Goal: Task Accomplishment & Management: Use online tool/utility

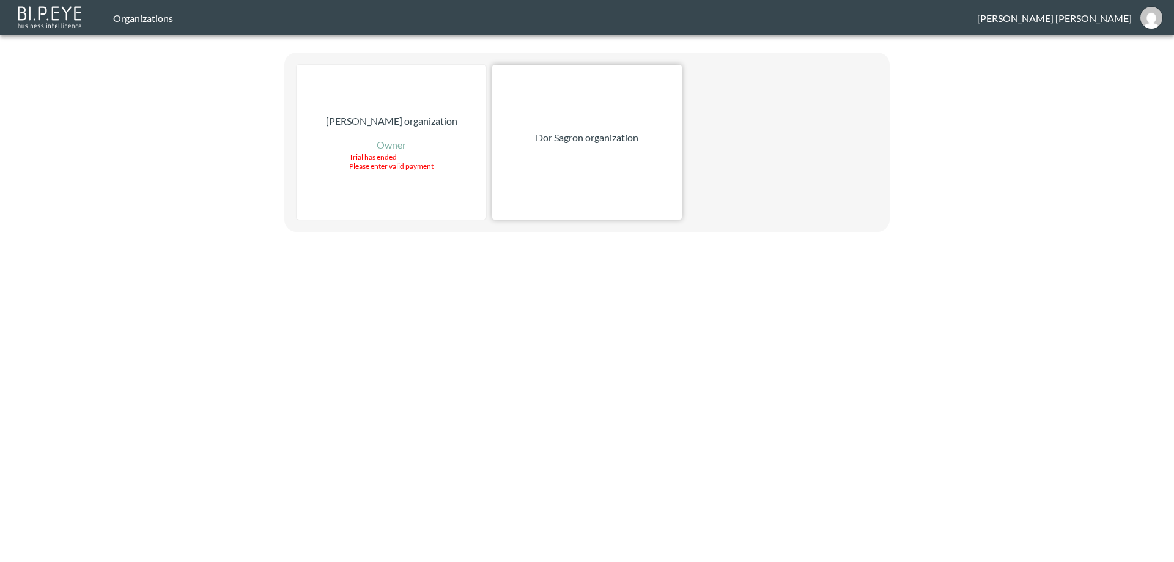
click at [591, 142] on p "Dor Sagron organization" at bounding box center [587, 137] width 103 height 15
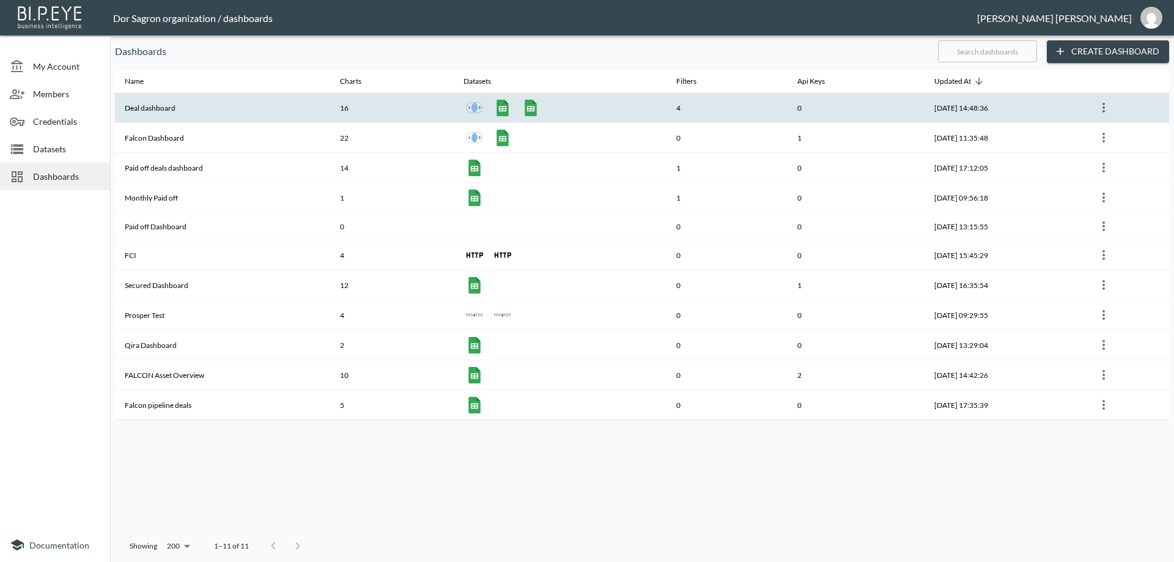
click at [162, 108] on th "Deal dashboard" at bounding box center [222, 108] width 215 height 30
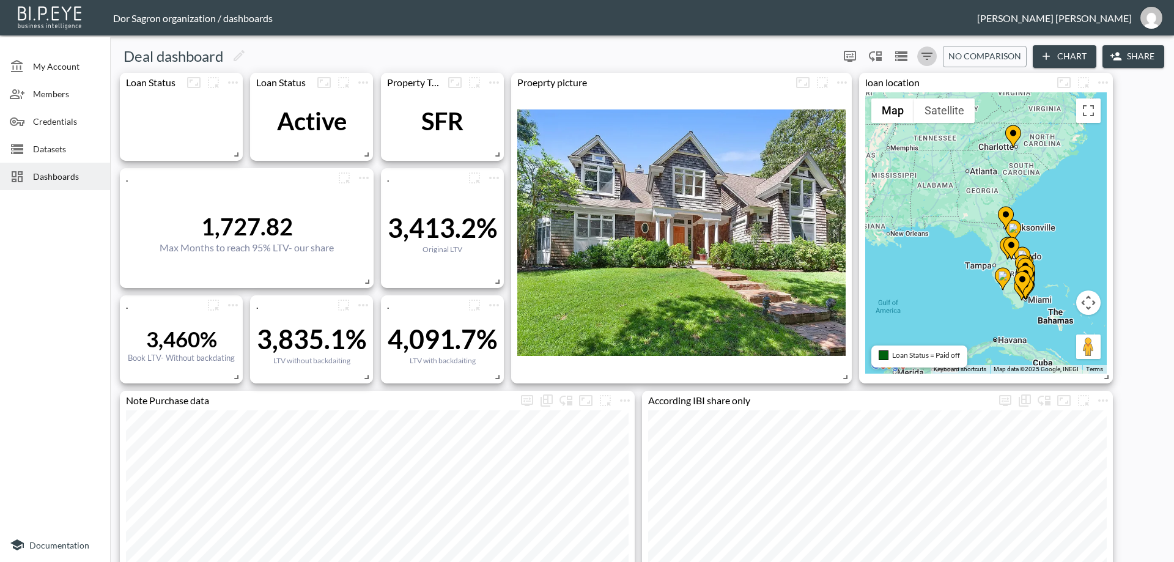
click at [923, 53] on icon "Filters" at bounding box center [927, 56] width 15 height 15
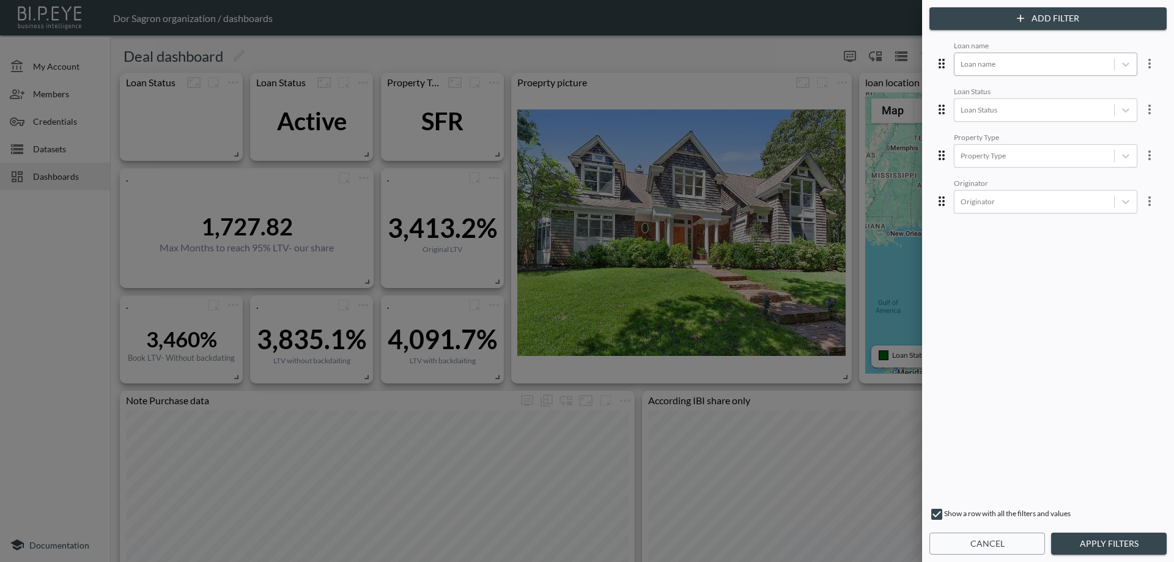
click at [1086, 66] on div at bounding box center [1034, 64] width 147 height 12
click at [791, 55] on div at bounding box center [587, 281] width 1174 height 562
click at [1013, 61] on div at bounding box center [1034, 64] width 147 height 12
type input "le"
click at [989, 134] on div "Lexico" at bounding box center [1055, 131] width 214 height 19
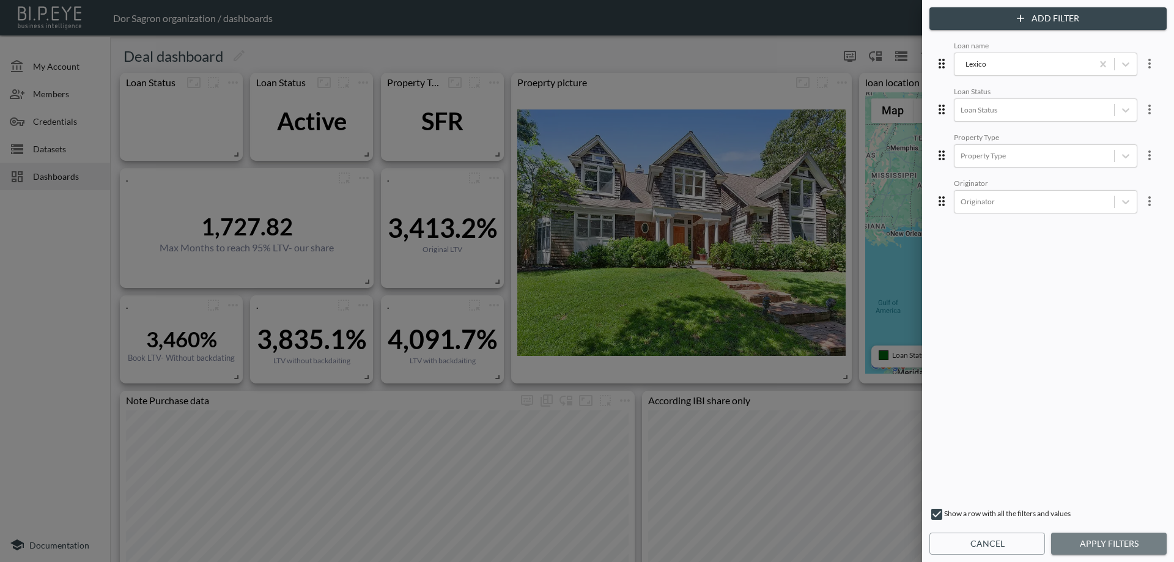
click at [1115, 542] on button "Apply Filters" at bounding box center [1109, 544] width 116 height 23
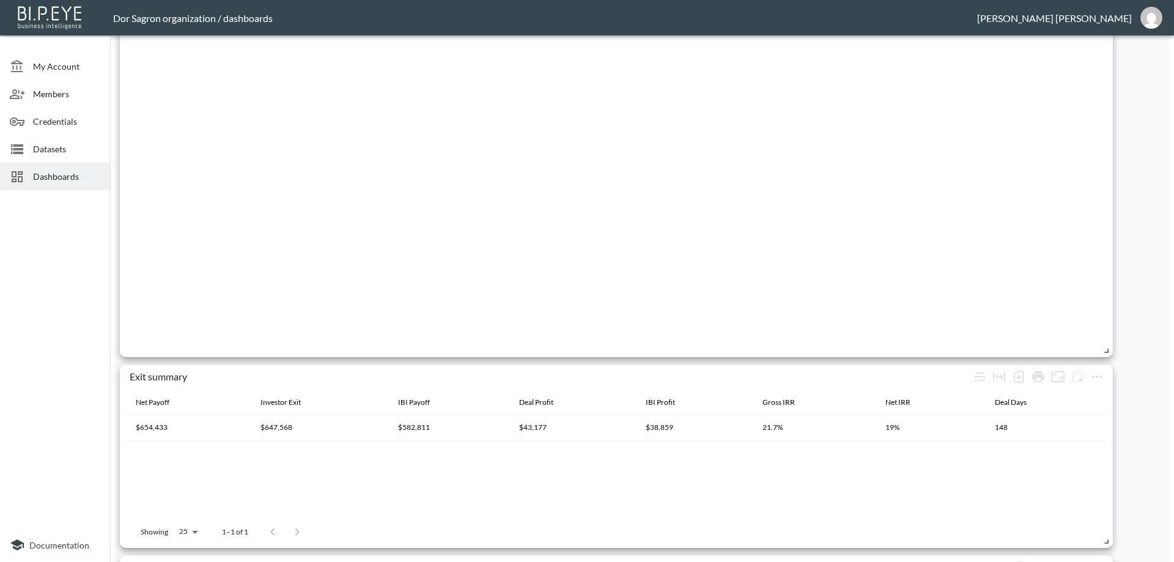
scroll to position [1439, 0]
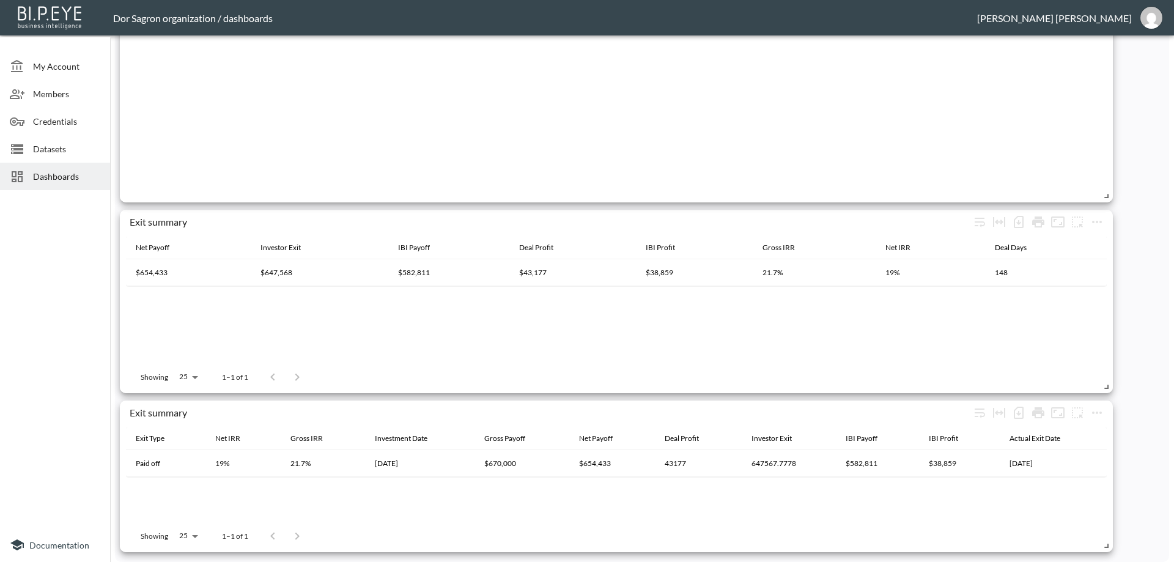
click at [297, 379] on div at bounding box center [284, 377] width 49 height 24
click at [269, 374] on div at bounding box center [284, 377] width 49 height 24
click at [273, 376] on div at bounding box center [284, 377] width 49 height 24
click at [294, 379] on div at bounding box center [284, 377] width 49 height 24
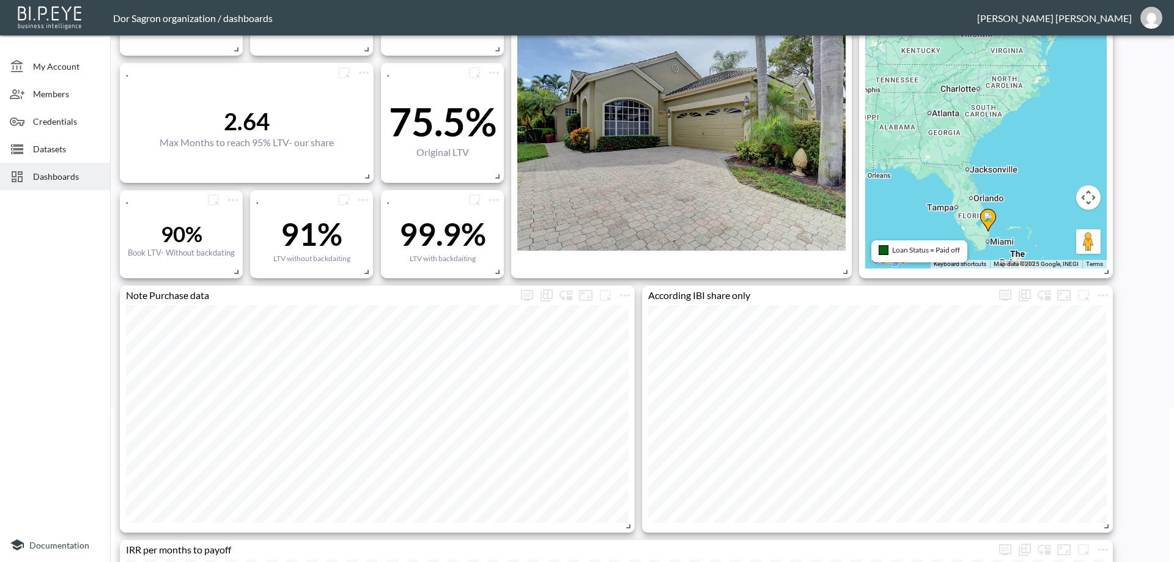
scroll to position [0, 0]
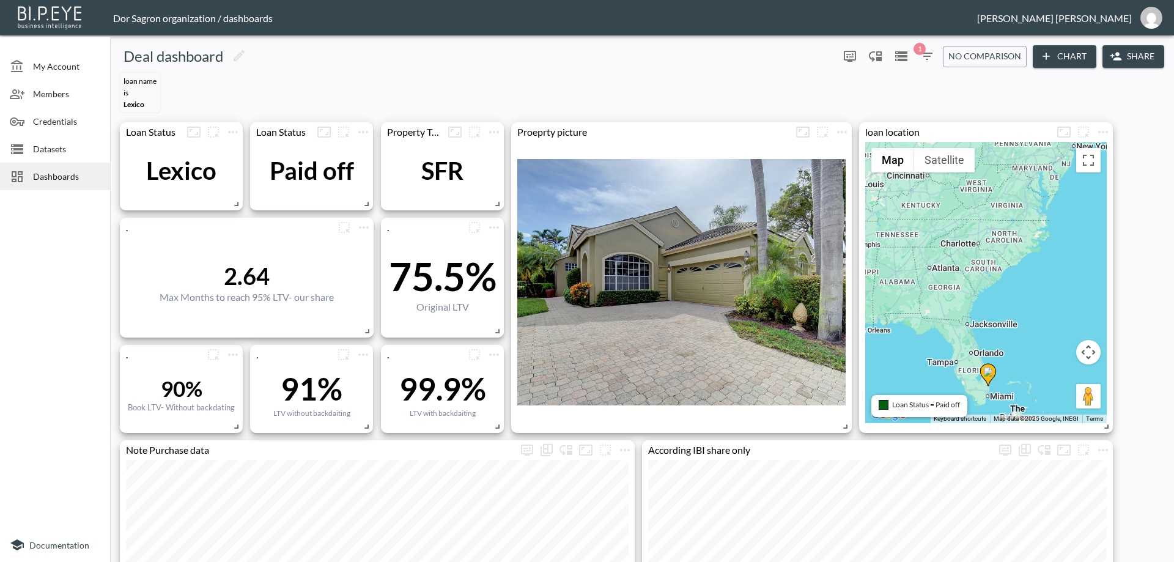
click at [925, 51] on icon "button" at bounding box center [927, 56] width 15 height 15
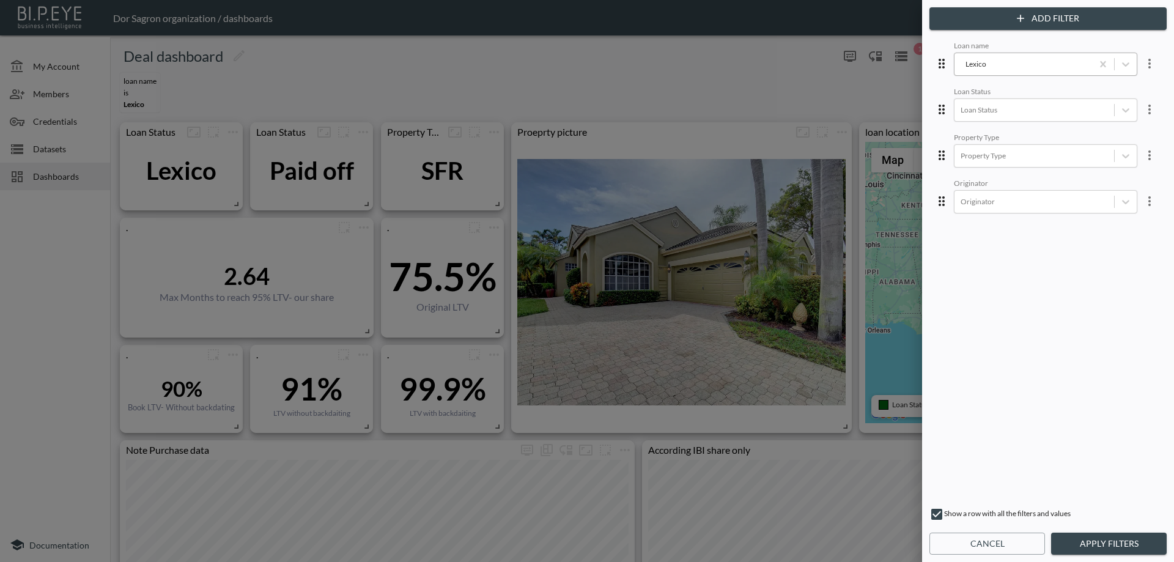
click at [983, 71] on div "Lexico" at bounding box center [1023, 64] width 138 height 17
click at [979, 64] on div "Lexico" at bounding box center [1023, 64] width 125 height 12
click at [978, 63] on div "Lexico" at bounding box center [1023, 64] width 125 height 12
type input "tax"
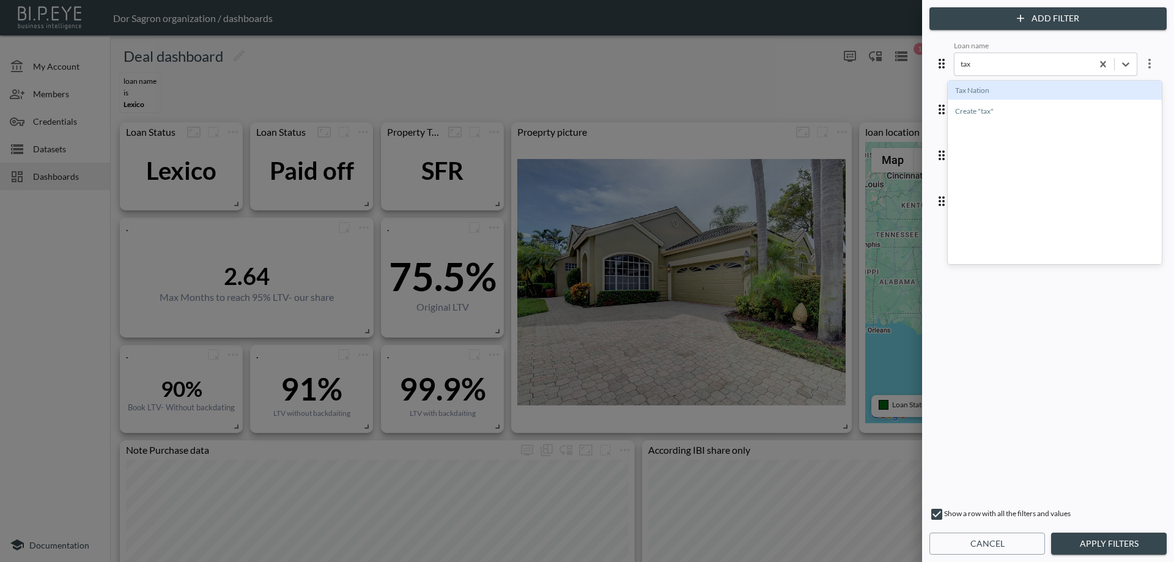
click at [986, 89] on div "Tax Nation" at bounding box center [1055, 90] width 214 height 19
click at [1112, 540] on button "Apply Filters" at bounding box center [1109, 544] width 116 height 23
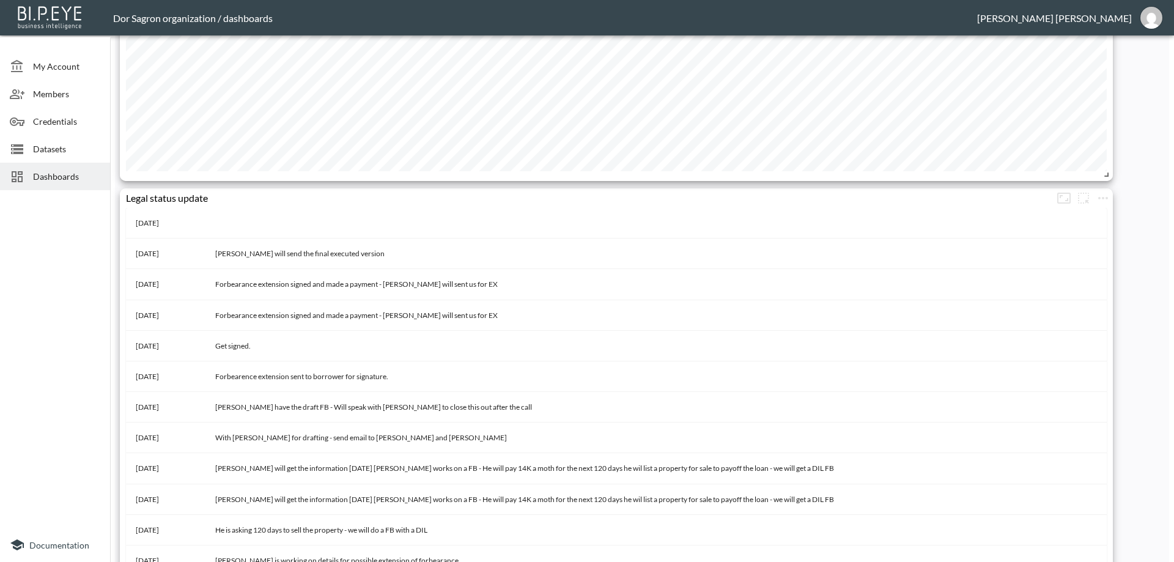
scroll to position [183, 0]
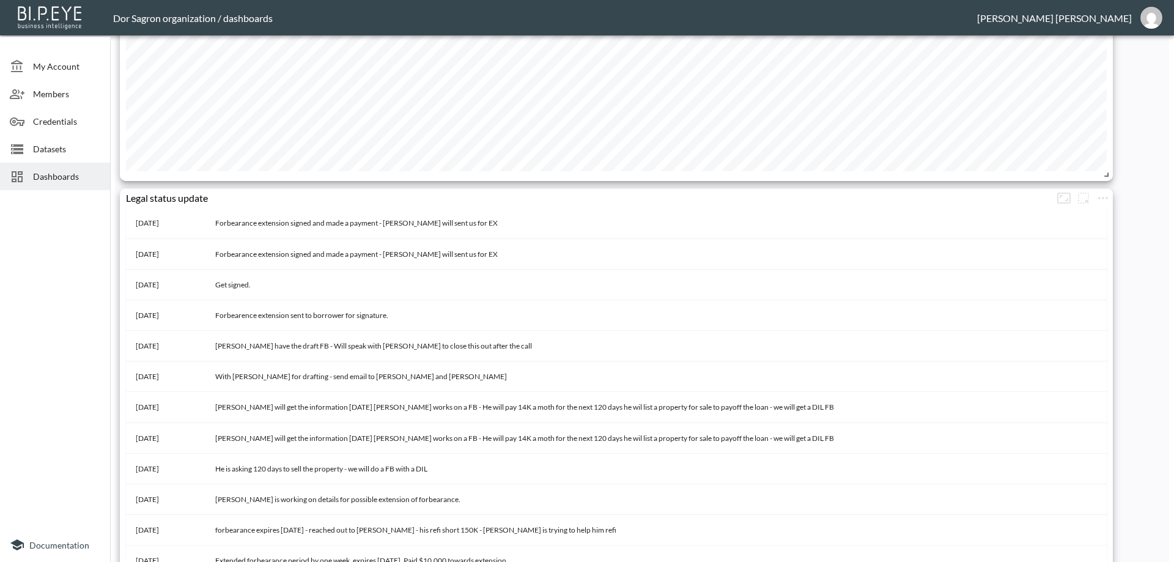
drag, startPoint x: 1107, startPoint y: 276, endPoint x: 1105, endPoint y: 265, distance: 11.2
click at [1105, 265] on div "Local partner EJ Local counsel Max 8/15/2025 In forbearance - untill 11/19 8/11…" at bounding box center [616, 491] width 993 height 567
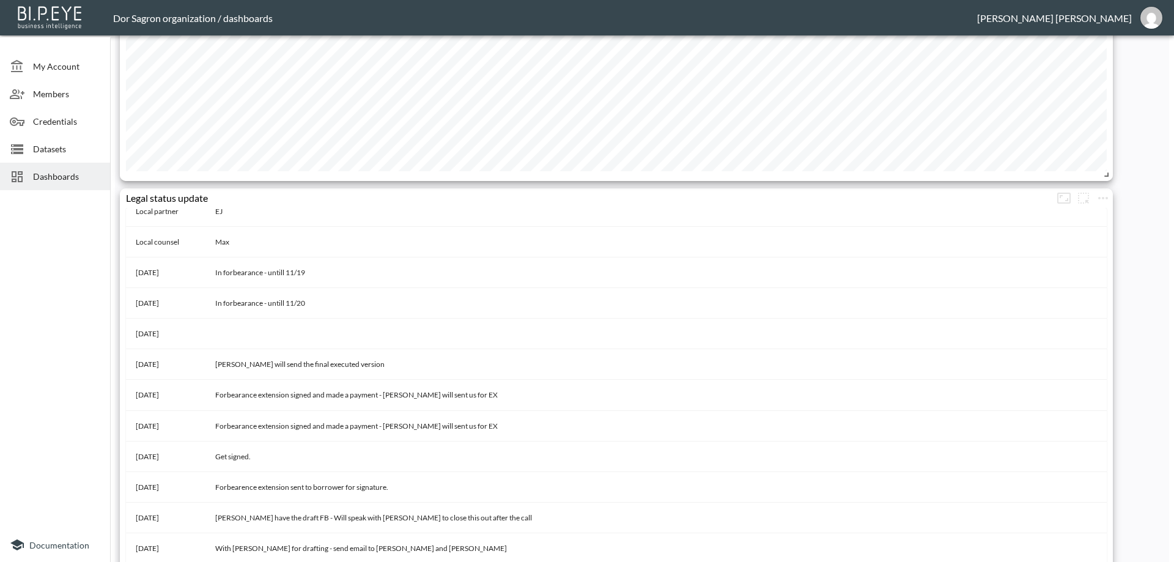
scroll to position [0, 0]
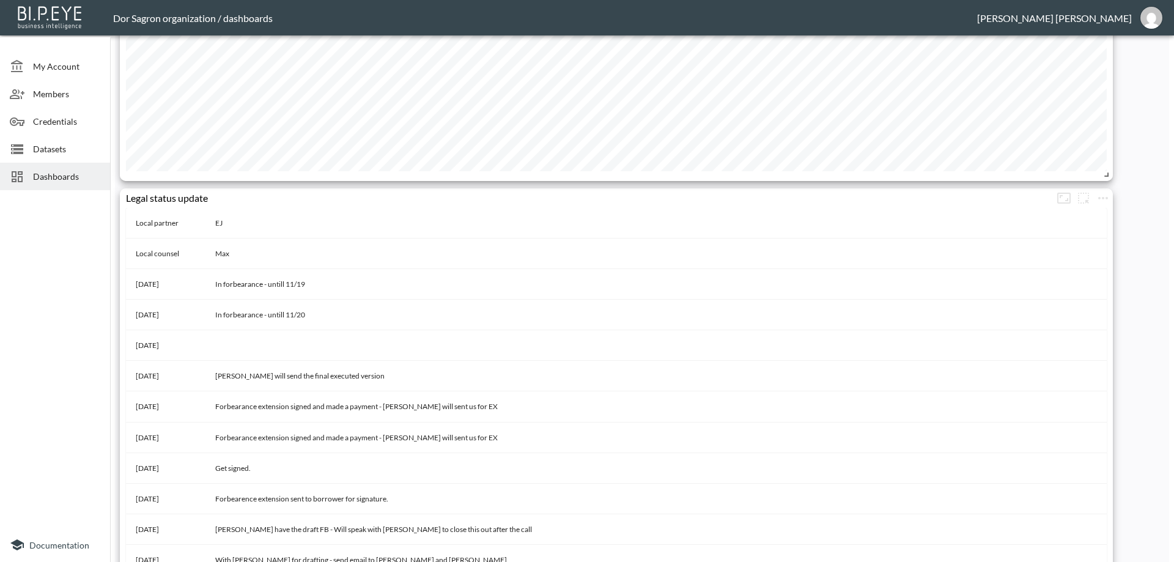
click at [1128, 238] on div "Exit summary Showing 25 25 0–0 of 0 . 86% Book LTV- Without backdating . 56.4% …" at bounding box center [639, 200] width 1049 height 1869
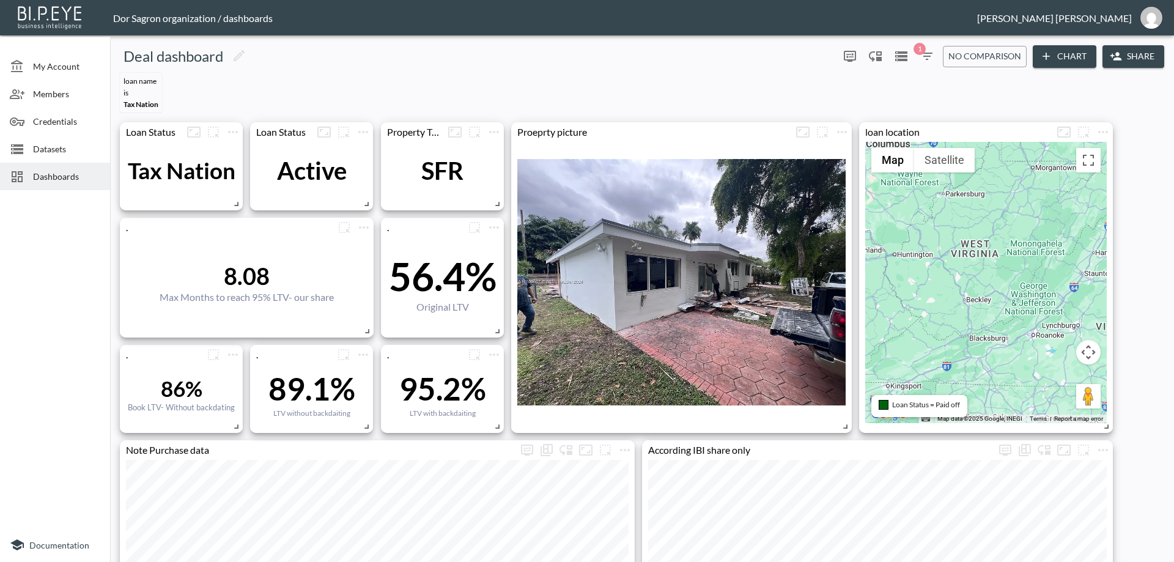
click at [924, 55] on icon "button" at bounding box center [927, 56] width 15 height 15
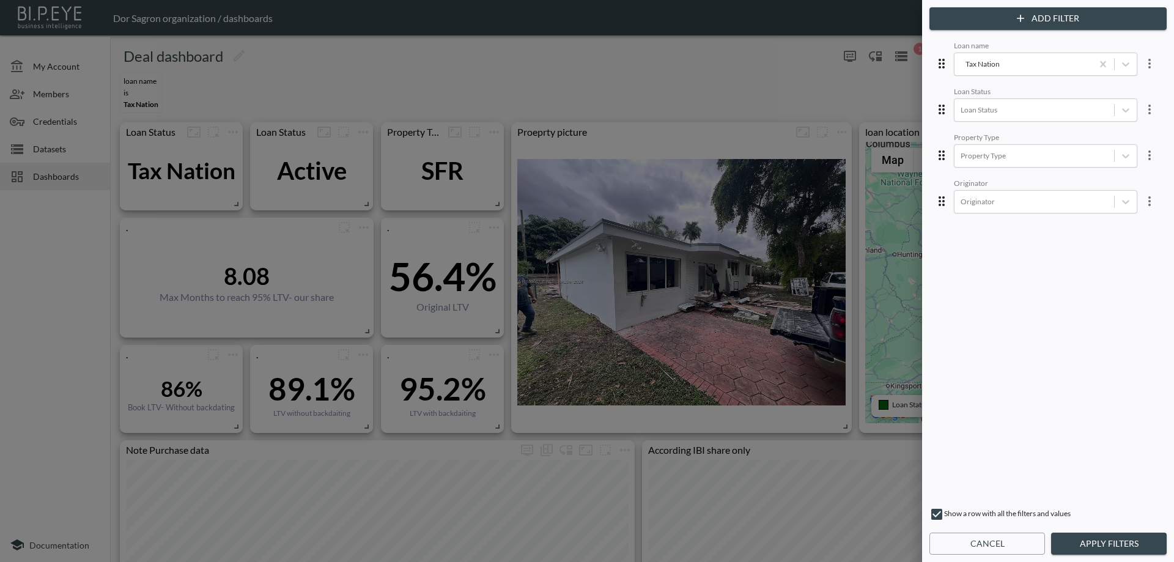
click at [676, 59] on div at bounding box center [587, 281] width 1174 height 562
click at [976, 547] on button "Cancel" at bounding box center [987, 544] width 116 height 23
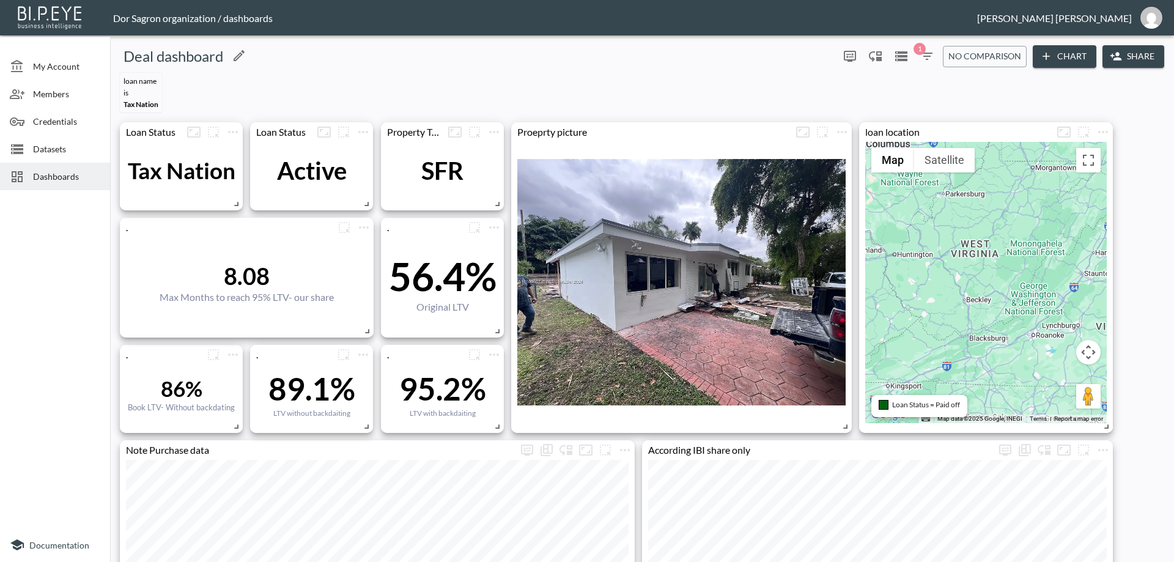
click at [456, 61] on div "Deal dashboard" at bounding box center [474, 56] width 719 height 20
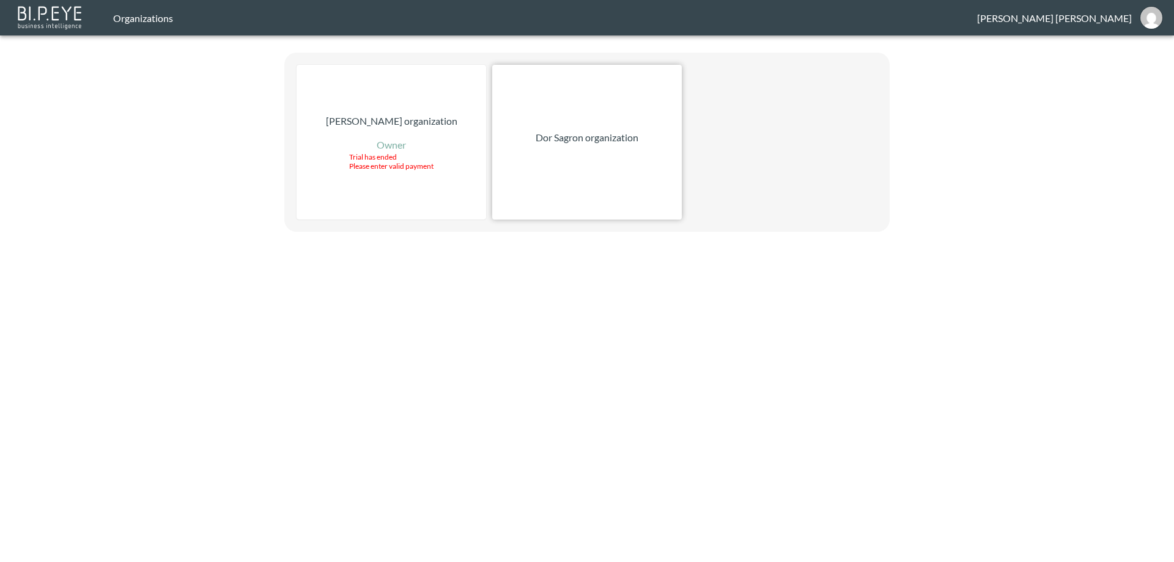
click at [634, 128] on div "Dor Sagron organization" at bounding box center [587, 142] width 190 height 155
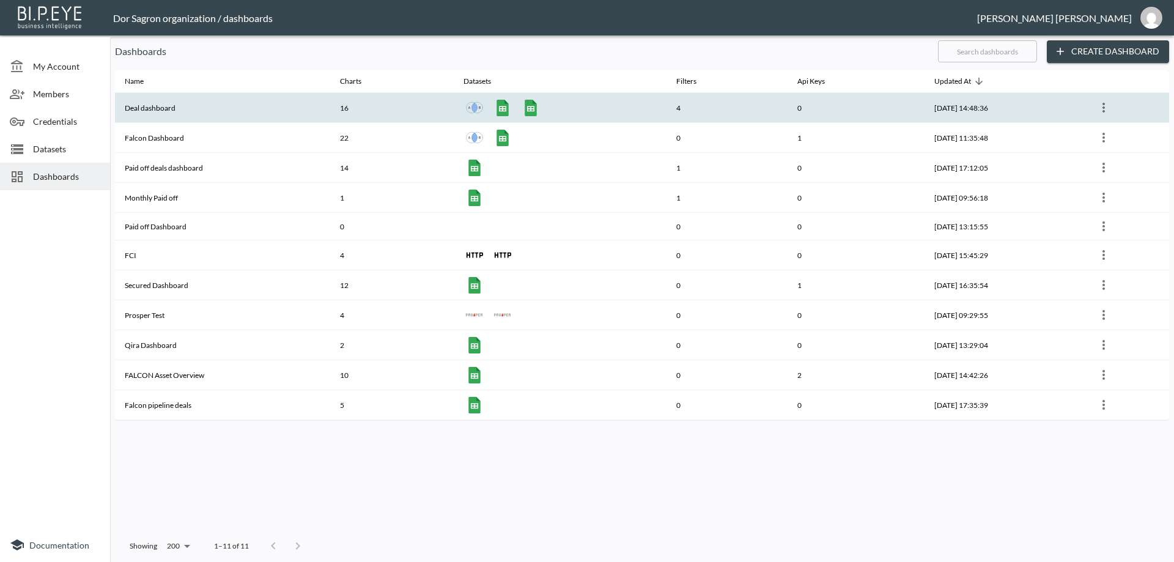
click at [167, 106] on th "Deal dashboard" at bounding box center [222, 108] width 215 height 30
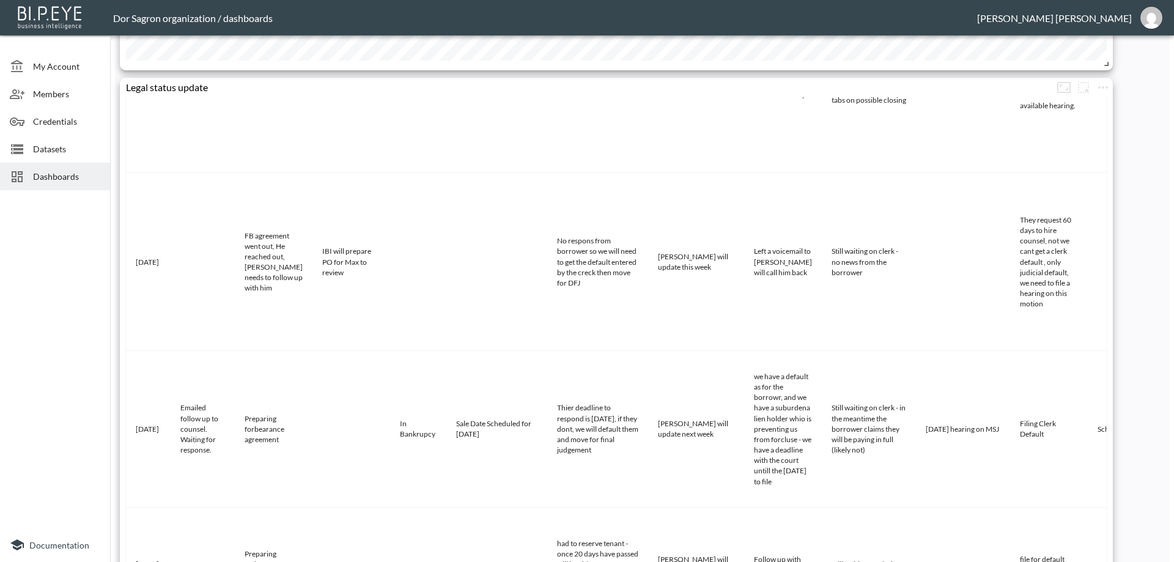
scroll to position [61, 0]
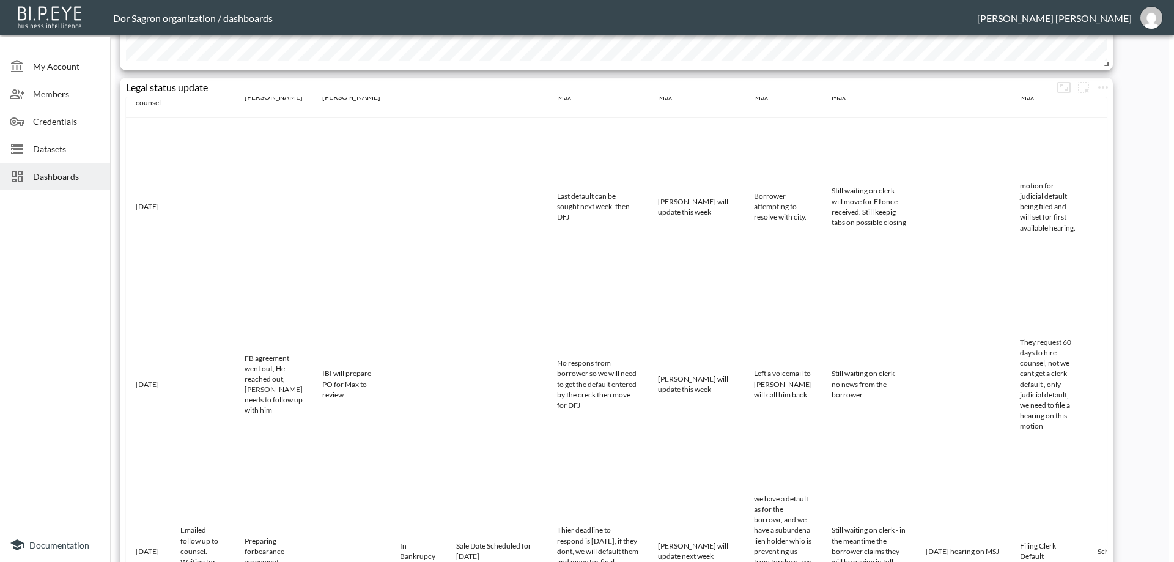
click at [916, 212] on td at bounding box center [963, 206] width 94 height 177
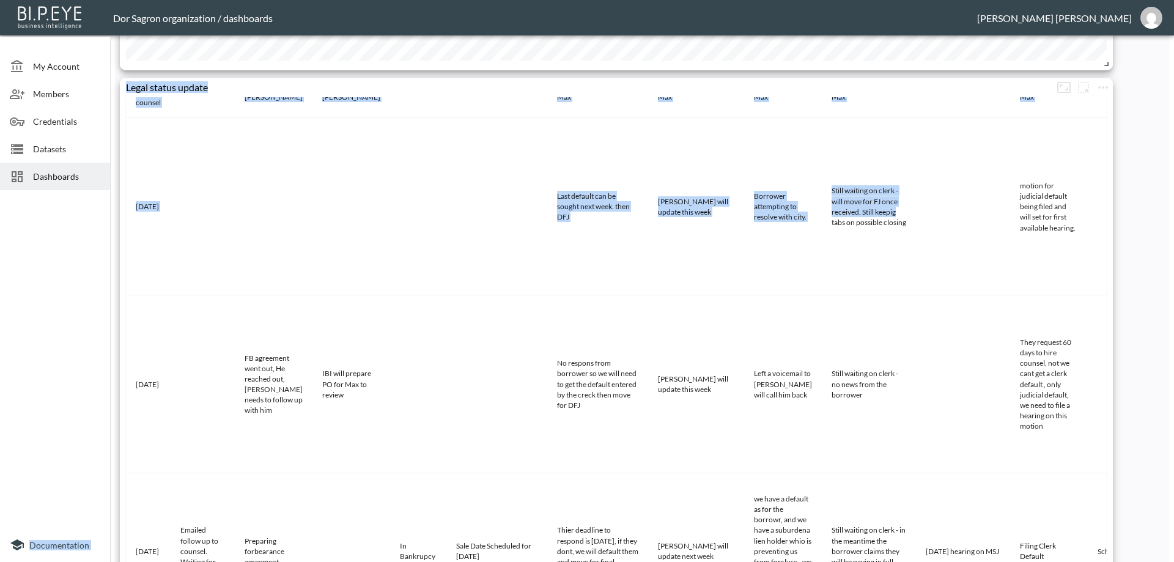
drag, startPoint x: 676, startPoint y: 210, endPoint x: 320, endPoint y: 177, distance: 356.7
click at [76, 174] on div "My Account Members Credentials Datasets Dashboards Documentation Deal dashboard…" at bounding box center [587, 281] width 1174 height 562
click at [260, 179] on td at bounding box center [274, 206] width 78 height 177
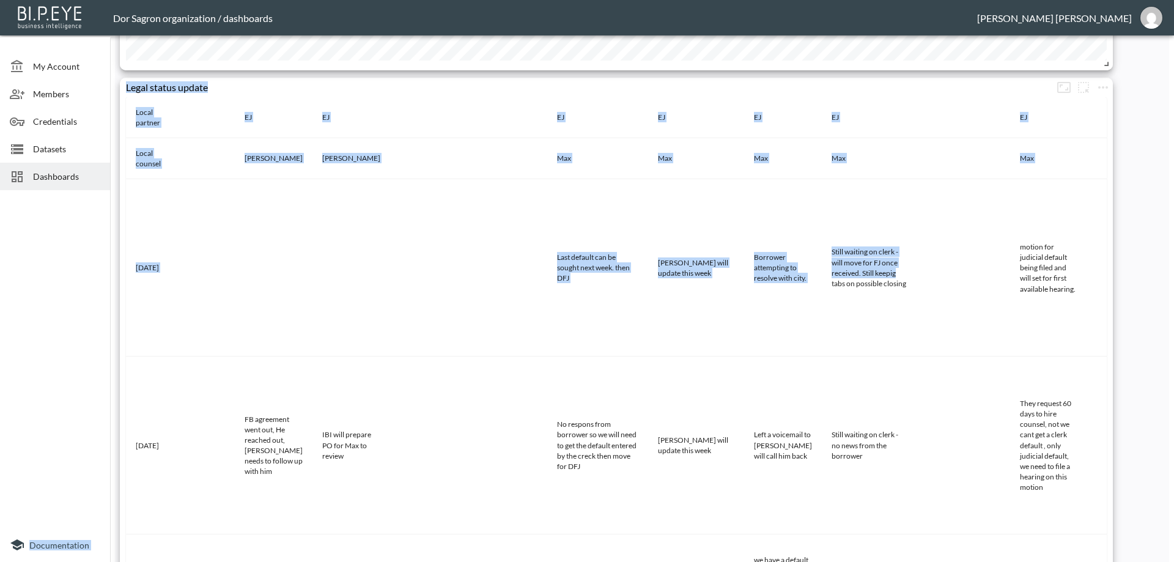
click at [390, 243] on td at bounding box center [418, 267] width 56 height 177
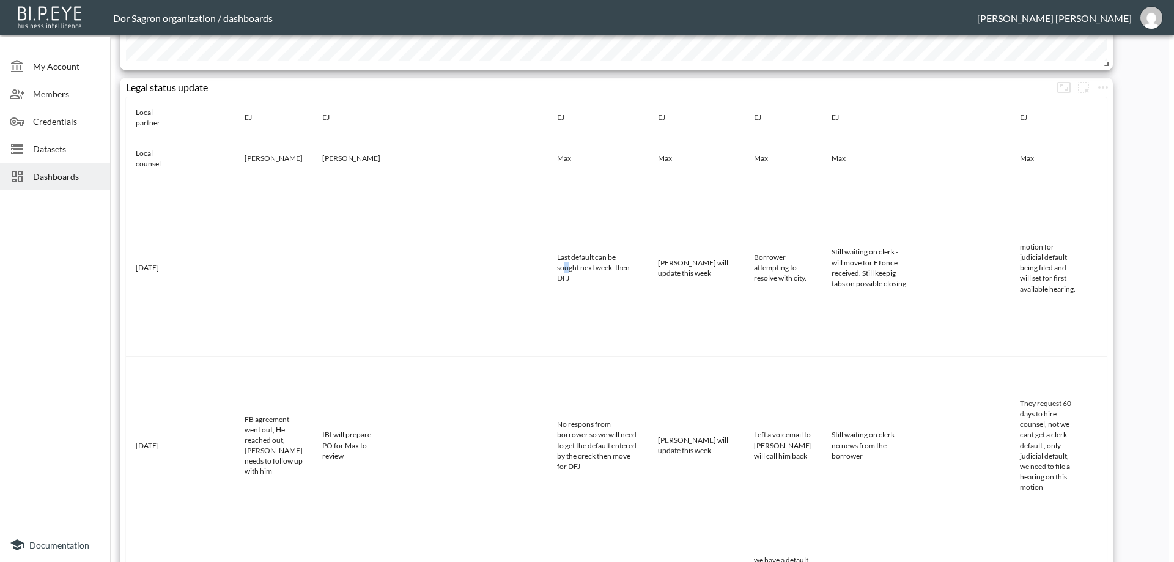
click at [547, 267] on td "Last default can be sought next week. then DFJ" at bounding box center [597, 267] width 101 height 177
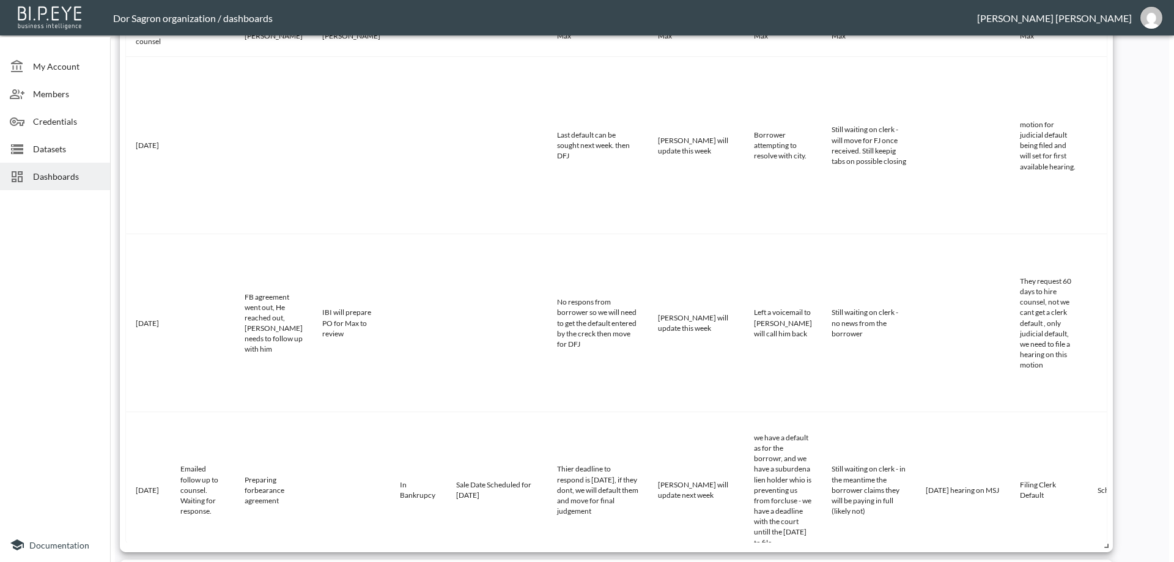
scroll to position [795, 0]
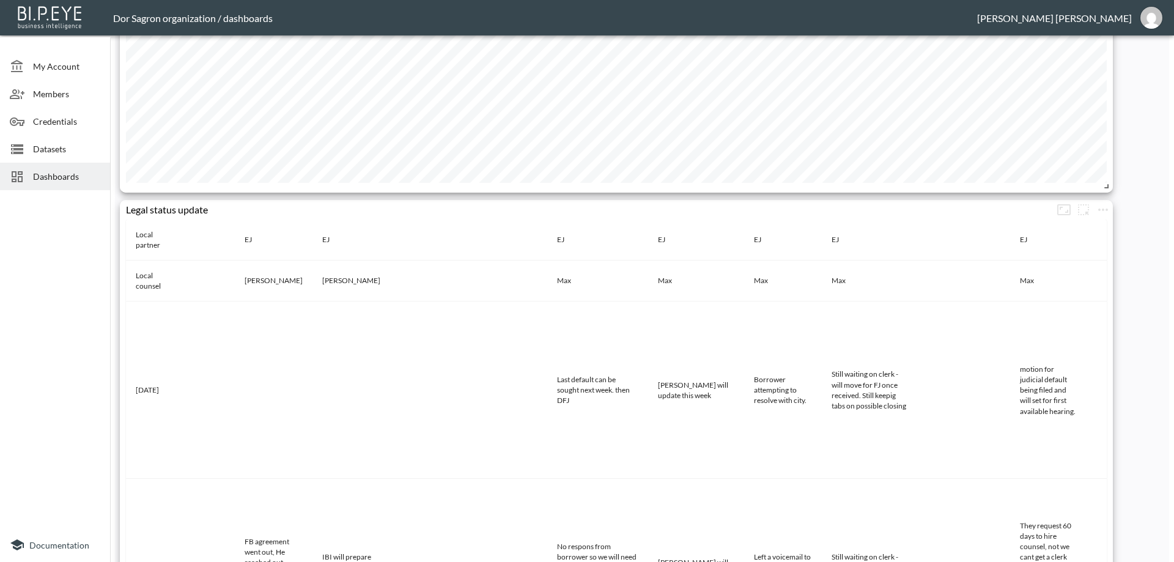
click at [547, 281] on td "Max" at bounding box center [597, 280] width 101 height 41
click at [302, 282] on td "[PERSON_NAME]" at bounding box center [274, 280] width 78 height 41
drag, startPoint x: 846, startPoint y: 279, endPoint x: 932, endPoint y: 290, distance: 87.6
click at [922, 289] on tr "Local counsel [PERSON_NAME] Max Max Max Max Max Max Max Max Max Max Max" at bounding box center [1117, 280] width 1982 height 41
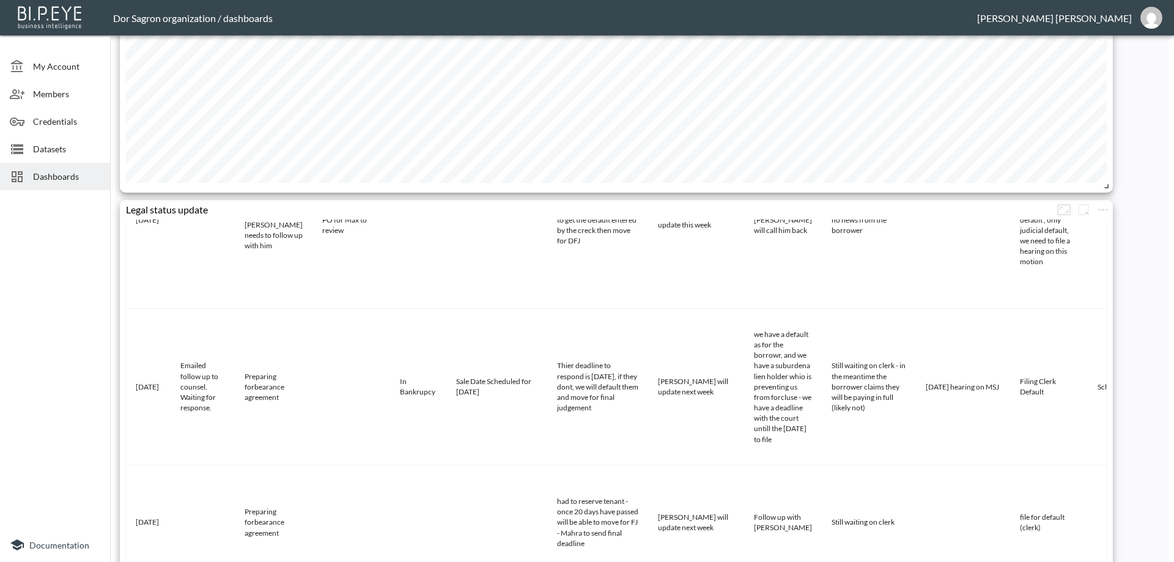
scroll to position [0, 0]
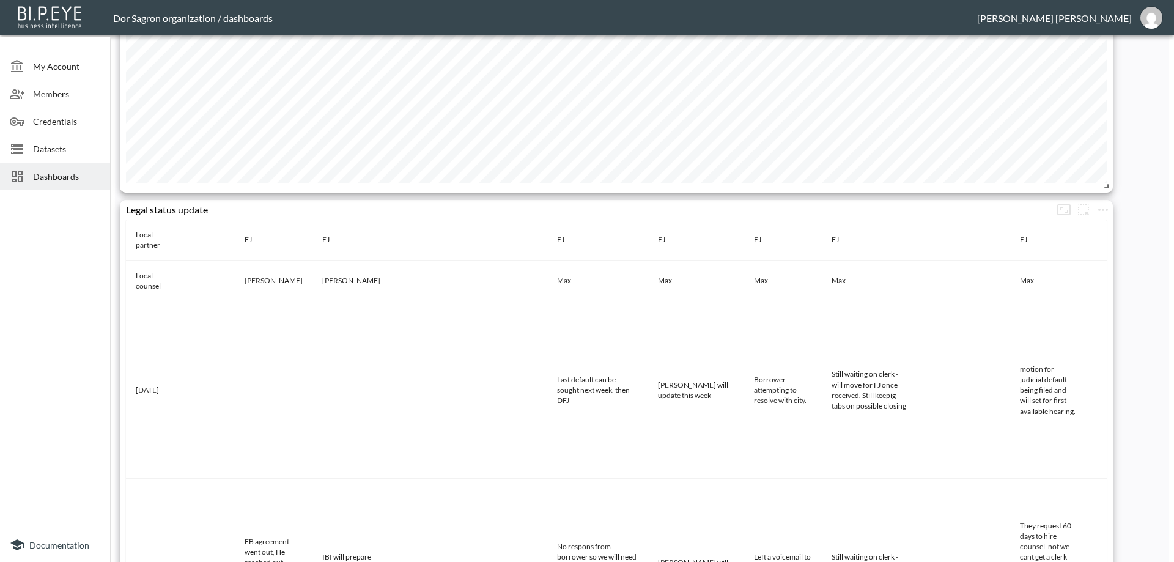
click at [120, 308] on div "Local partner EJ EJ EJ EJ EJ EJ EJ EJ EJ EJ EJ EJ EJ Local counsel [PERSON_NAME…" at bounding box center [616, 503] width 993 height 567
